Goal: Find specific page/section: Find specific page/section

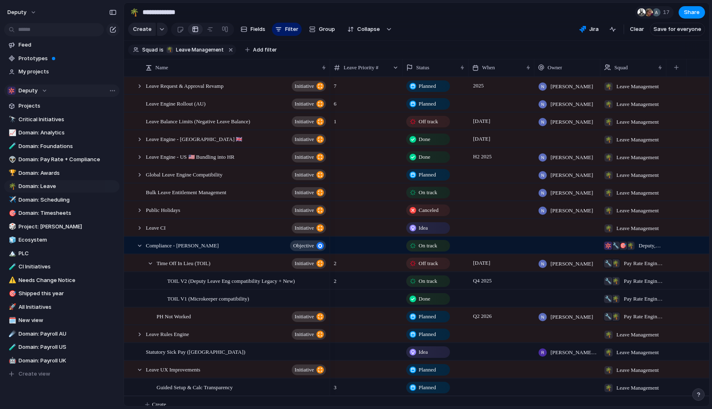
click at [43, 91] on div "Deputy" at bounding box center [27, 91] width 40 height 8
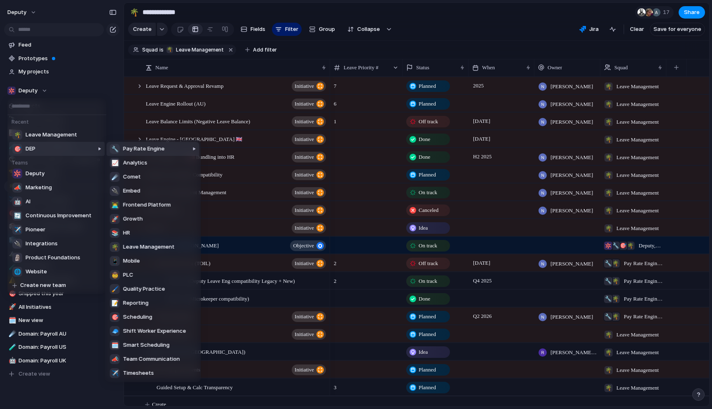
click at [48, 146] on div at bounding box center [76, 261] width 57 height 242
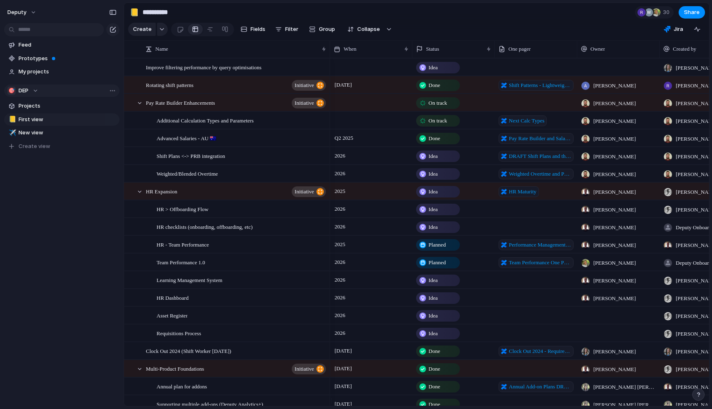
click at [36, 89] on div "🎯 DEP" at bounding box center [22, 91] width 31 height 8
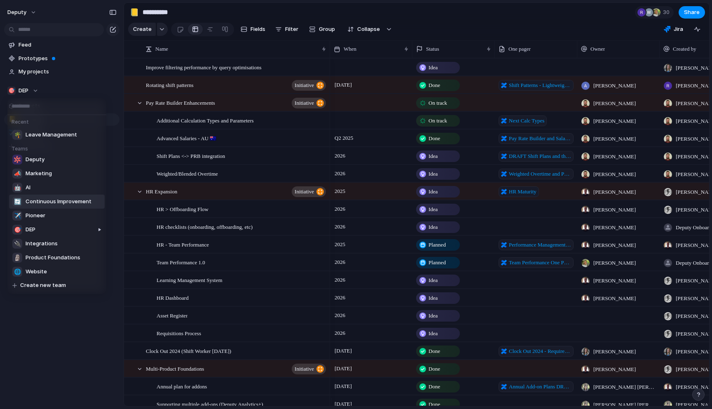
click at [50, 200] on span "Continuous Improvement" at bounding box center [59, 201] width 66 height 8
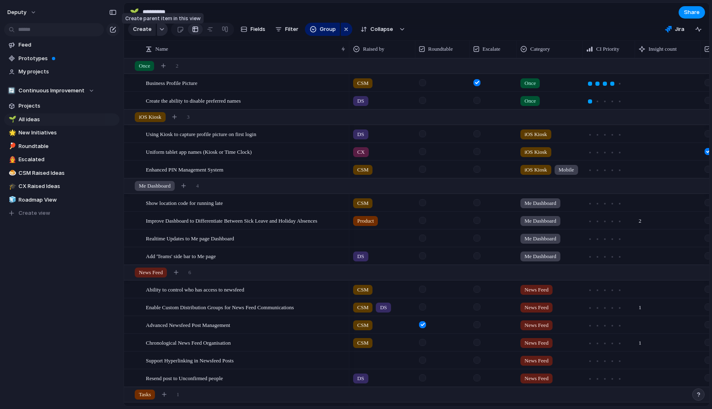
click at [162, 31] on div "button" at bounding box center [162, 29] width 6 height 3
click at [162, 31] on div "Theme Launch Goal Objective Key result Initiative Workstream Project Customize" at bounding box center [356, 204] width 712 height 409
click at [281, 32] on button "Filter" at bounding box center [287, 29] width 30 height 13
drag, startPoint x: 253, startPoint y: 5, endPoint x: 256, endPoint y: 128, distance: 123.7
click at [253, 5] on div "End When Description Priority Cycle Design Roundtable Escalate Target Region Go…" at bounding box center [356, 204] width 712 height 409
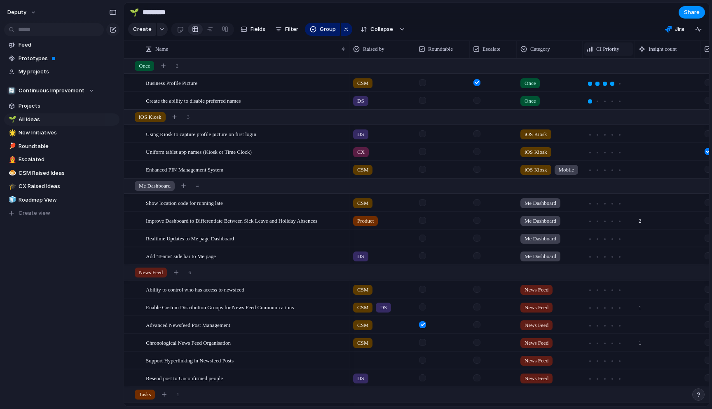
click at [620, 53] on span "CI Priority" at bounding box center [607, 49] width 23 height 8
click at [608, 104] on span "Sort ascending" at bounding box center [621, 100] width 40 height 8
click at [613, 53] on span "CI Priority" at bounding box center [607, 49] width 23 height 8
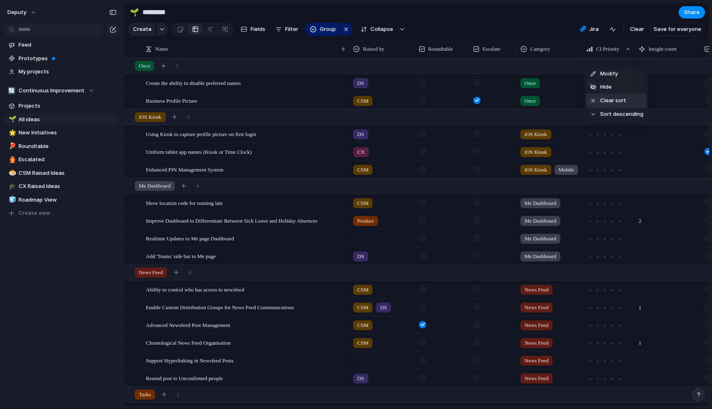
click at [607, 104] on span "Clear sort" at bounding box center [614, 100] width 26 height 8
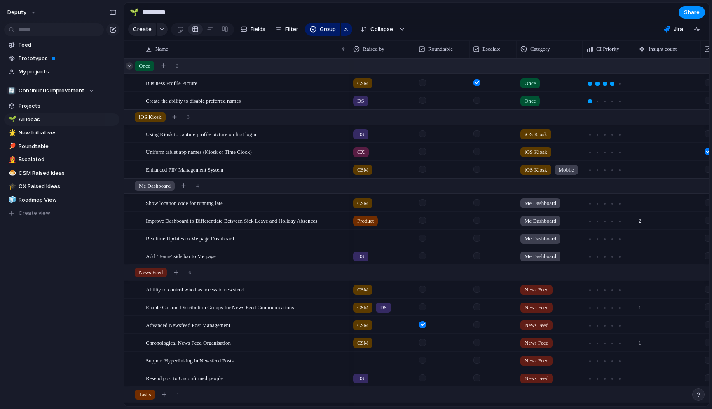
click at [128, 70] on div at bounding box center [129, 65] width 7 height 7
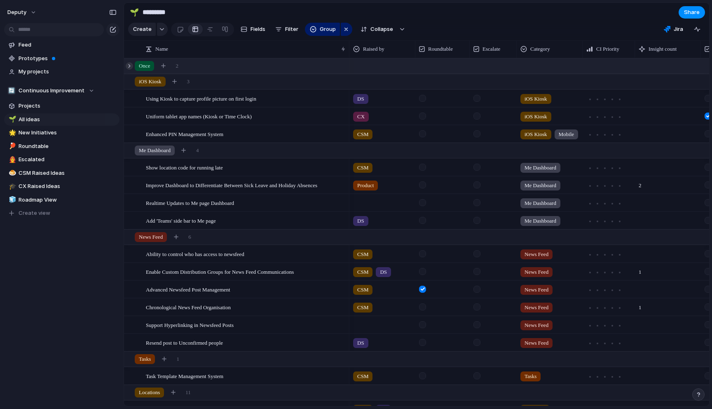
click at [128, 70] on div at bounding box center [129, 65] width 7 height 7
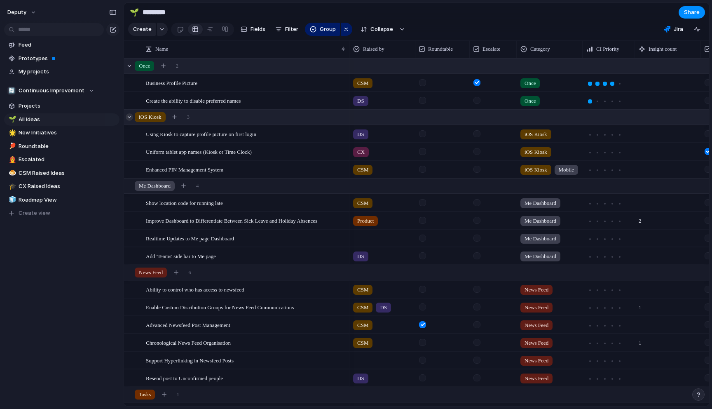
click at [129, 121] on div at bounding box center [129, 116] width 7 height 7
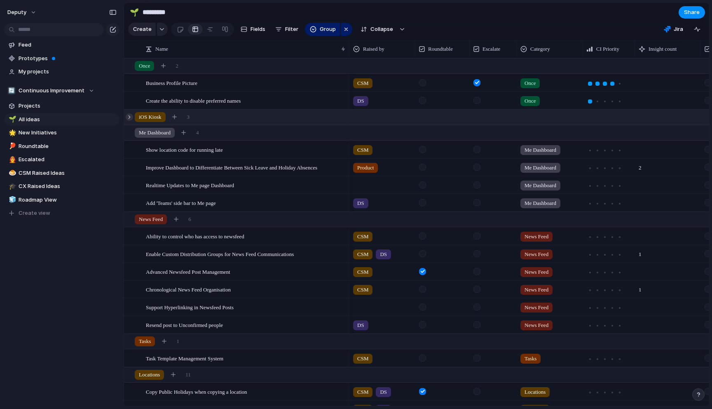
click at [129, 121] on div at bounding box center [129, 116] width 7 height 7
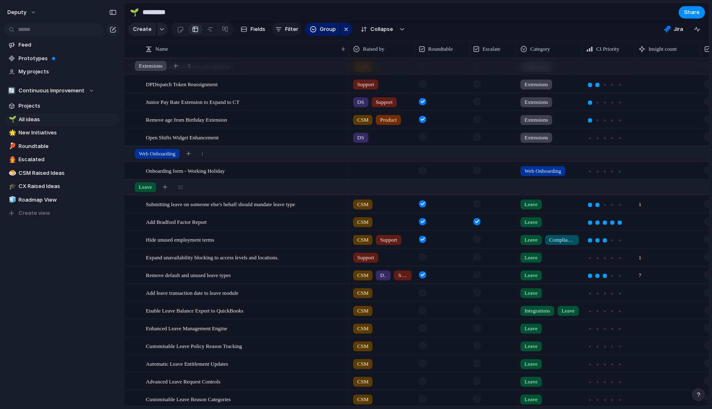
click at [296, 36] on button "Filter" at bounding box center [287, 29] width 30 height 13
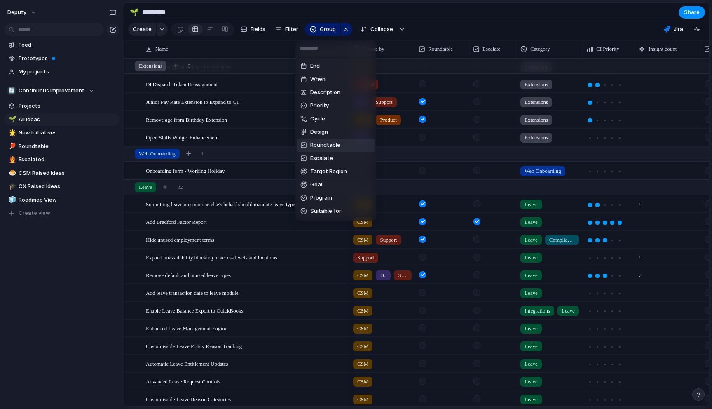
click at [321, 146] on span "Roundtable" at bounding box center [325, 145] width 30 height 8
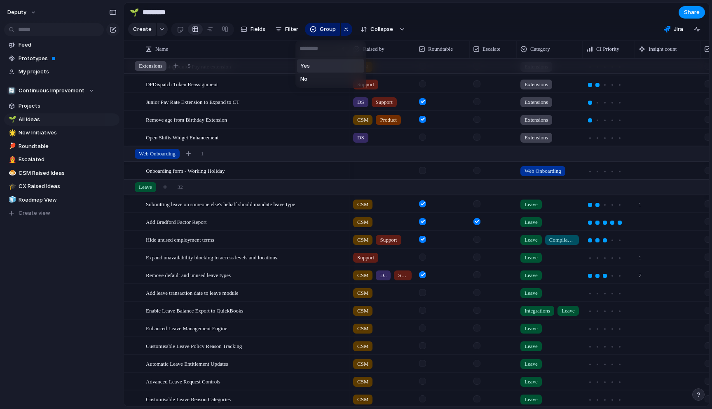
click at [315, 68] on li "Yes" at bounding box center [330, 65] width 67 height 13
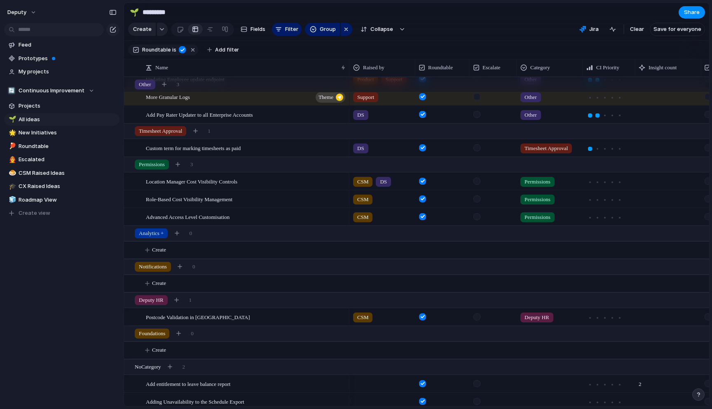
click at [284, 36] on div "Yes No" at bounding box center [356, 204] width 712 height 409
click at [284, 36] on button "Filter" at bounding box center [287, 29] width 30 height 13
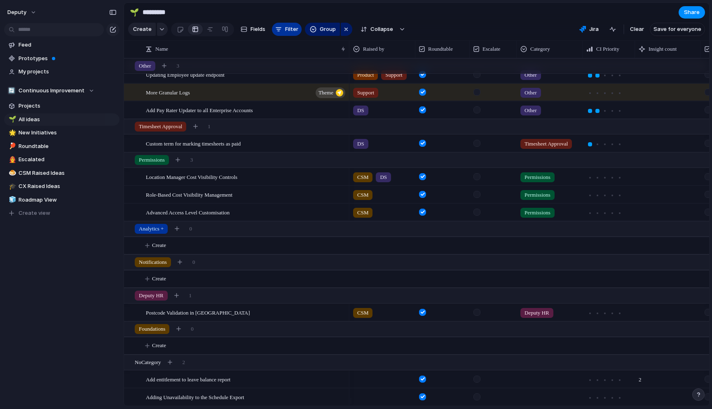
click at [285, 33] on span "Filter" at bounding box center [291, 29] width 13 height 8
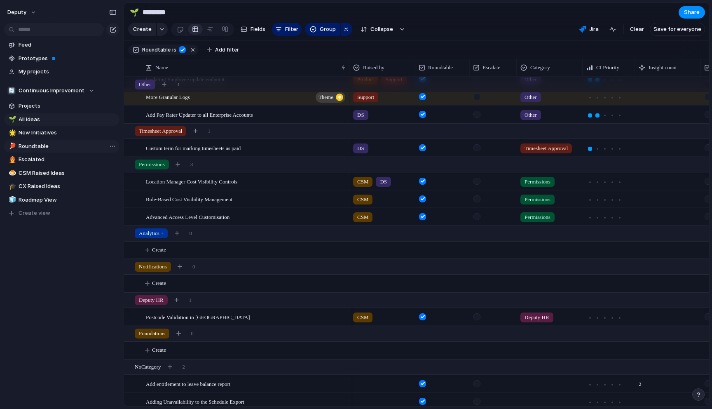
click at [42, 144] on span "Roundtable" at bounding box center [68, 146] width 98 height 8
type input "**********"
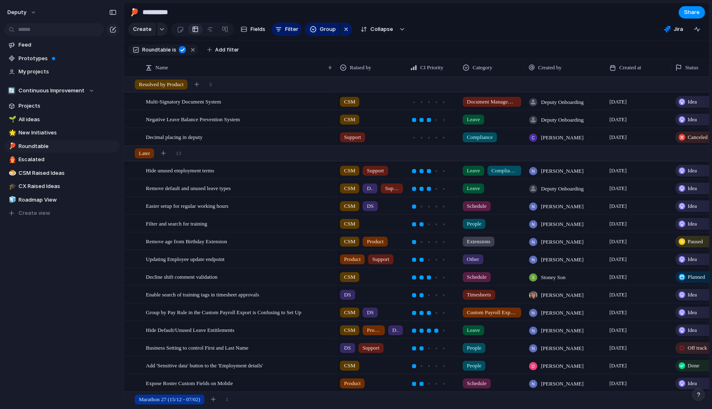
click at [393, 12] on section "**********" at bounding box center [416, 12] width 585 height 19
